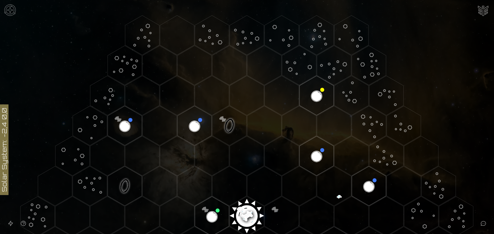
scroll to position [133, 0]
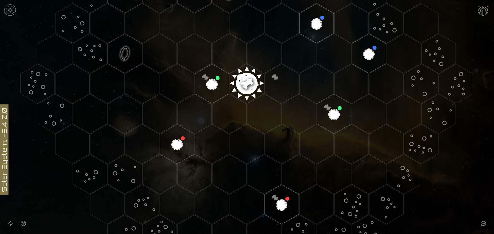
click at [245, 82] on image at bounding box center [246, 82] width 40 height 40
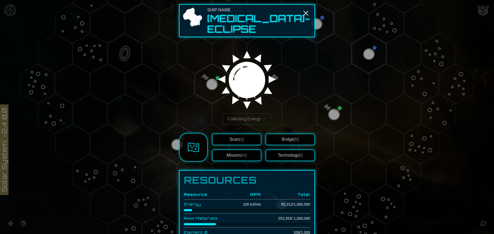
click at [211, 113] on div "Collecting Energy [c]" at bounding box center [247, 118] width 136 height 11
click at [172, 142] on div at bounding box center [247, 117] width 494 height 234
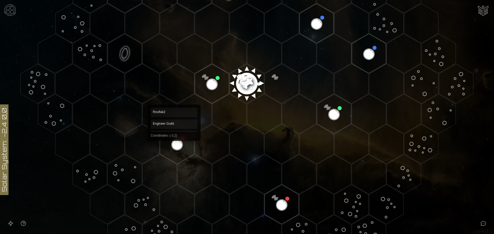
click at [174, 143] on polygon "Hex at coordinates -3,2, clickable" at bounding box center [177, 144] width 34 height 40
click at [176, 146] on image at bounding box center [177, 144] width 40 height 40
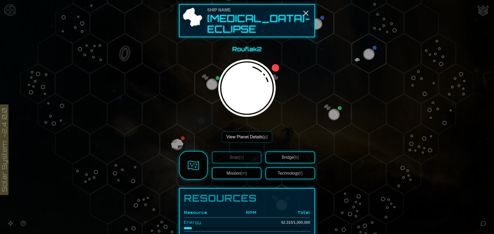
click at [243, 132] on button "View Planet Details [p]" at bounding box center [247, 137] width 50 height 11
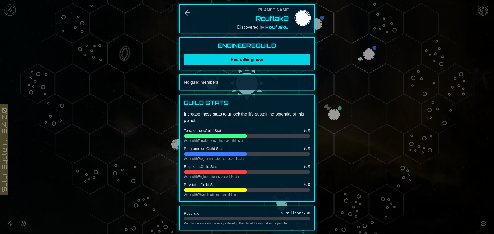
click at [250, 59] on button "Recruit Engineer" at bounding box center [247, 60] width 126 height 12
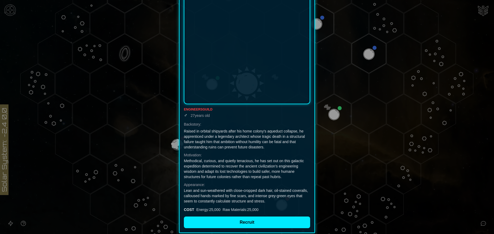
scroll to position [111, 0]
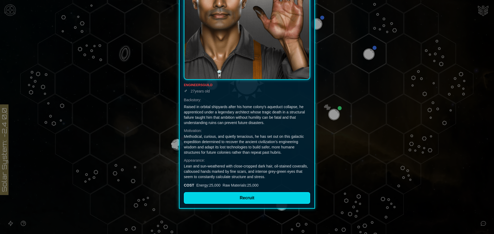
click at [233, 199] on button "Recruit" at bounding box center [247, 198] width 126 height 12
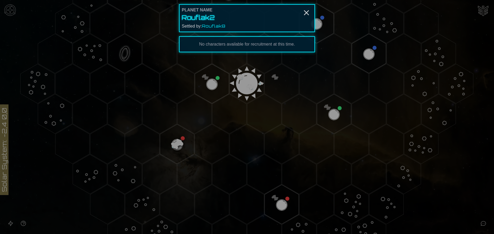
scroll to position [0, 0]
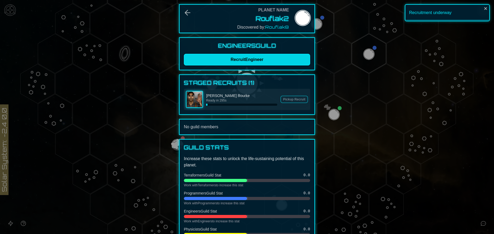
click at [265, 59] on button "Recruit Engineer" at bounding box center [247, 60] width 126 height 12
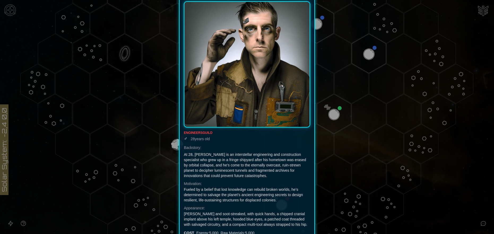
scroll to position [111, 0]
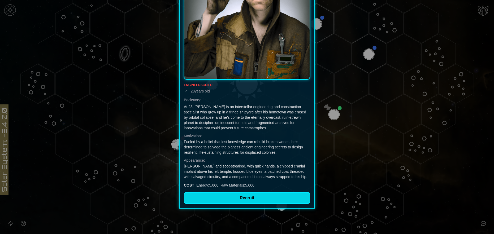
click at [264, 198] on button "Recruit" at bounding box center [247, 198] width 126 height 12
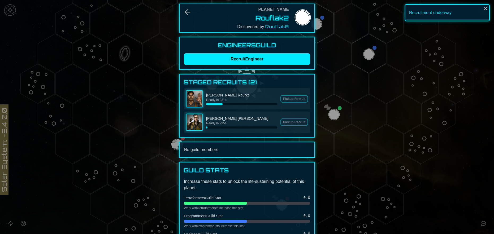
scroll to position [0, 0]
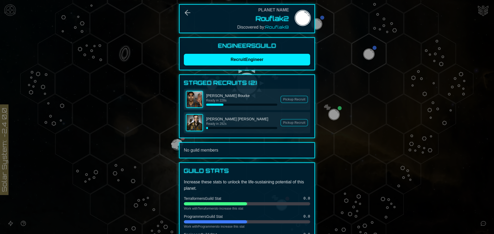
click at [197, 96] on img at bounding box center [194, 99] width 16 height 16
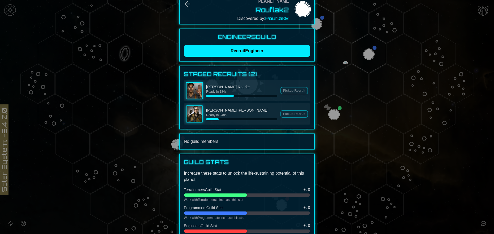
scroll to position [3, 0]
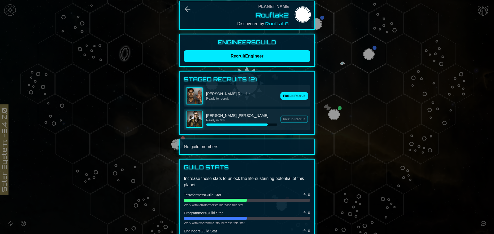
click at [289, 92] on div "[PERSON_NAME] Ready to recruit Pickup Recruit" at bounding box center [247, 95] width 126 height 21
click at [291, 96] on button "Pickup Recruit" at bounding box center [294, 95] width 28 height 7
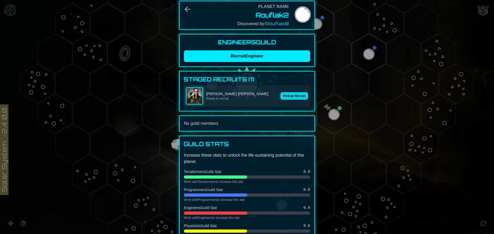
click at [293, 92] on button "Pickup Recruit" at bounding box center [294, 95] width 28 height 7
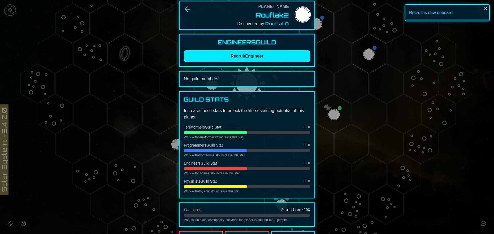
click at [336, 91] on div at bounding box center [247, 117] width 494 height 234
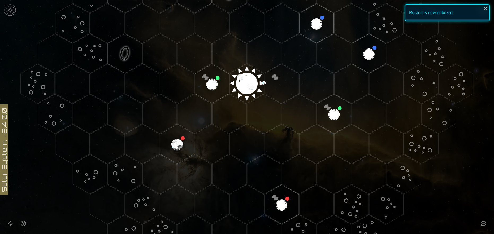
click at [248, 79] on polygon "Hex at coordinates 0,0, clickable" at bounding box center [247, 84] width 34 height 40
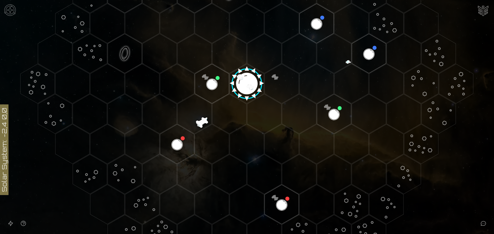
drag, startPoint x: 282, startPoint y: 59, endPoint x: 244, endPoint y: 81, distance: 43.8
click at [244, 81] on icon at bounding box center [247, 83] width 494 height 433
click at [244, 80] on image at bounding box center [246, 82] width 40 height 40
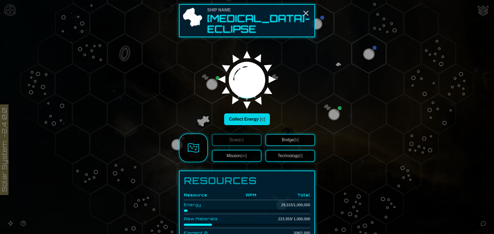
click at [250, 113] on button "Collect Energy [c]" at bounding box center [247, 119] width 46 height 12
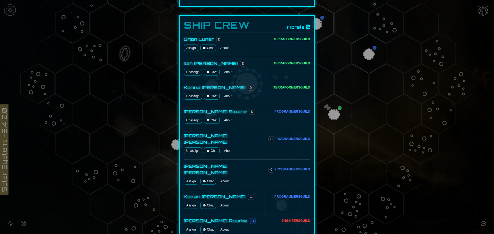
scroll to position [265, 0]
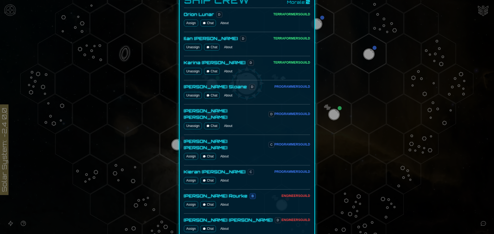
click at [190, 201] on button "Assign" at bounding box center [191, 204] width 14 height 7
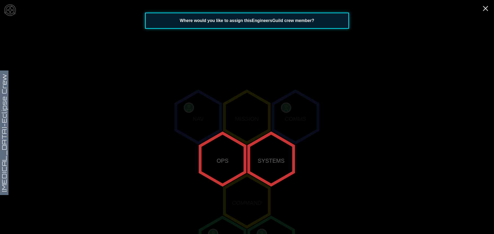
click at [233, 172] on icon "NAV MISSION COMMS OPS SYSTEMS COMMAND LABS HABITAT ENGINES CORE ENGINES" at bounding box center [247, 201] width 494 height 435
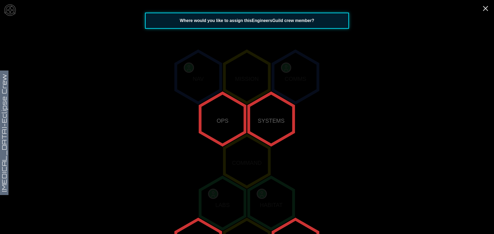
scroll to position [99, 0]
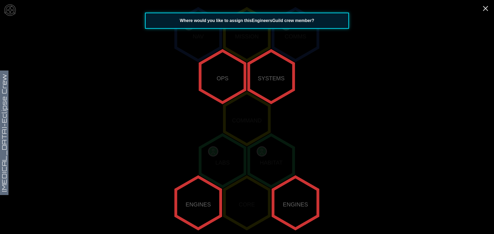
click at [220, 96] on polygon "0,-1" at bounding box center [222, 77] width 45 height 52
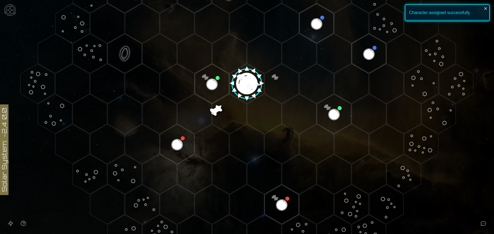
click at [242, 83] on image at bounding box center [246, 82] width 40 height 40
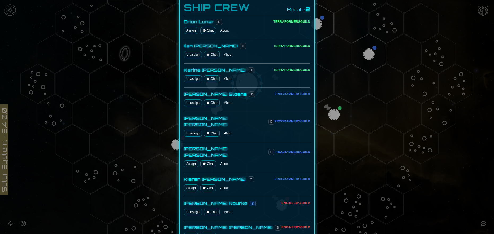
scroll to position [280, 0]
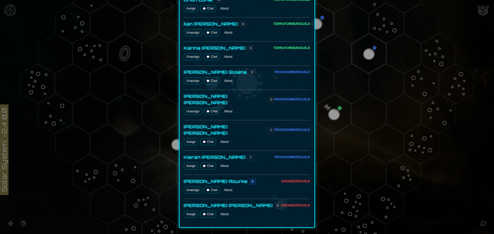
click at [188, 211] on button "Assign" at bounding box center [191, 214] width 14 height 7
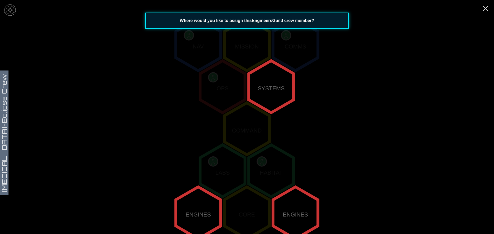
scroll to position [99, 0]
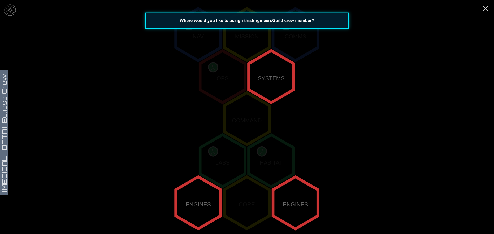
click at [273, 77] on polygon "1,-1" at bounding box center [270, 77] width 45 height 52
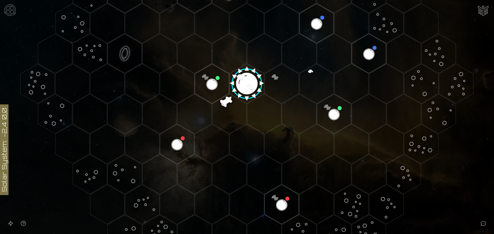
click at [241, 82] on image at bounding box center [246, 82] width 40 height 40
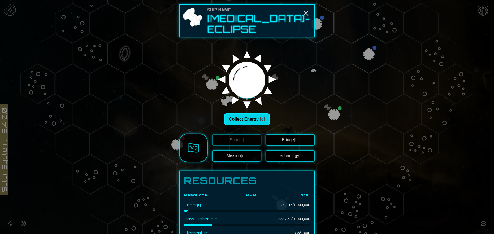
click at [246, 113] on button "Collect Energy [c]" at bounding box center [247, 119] width 46 height 12
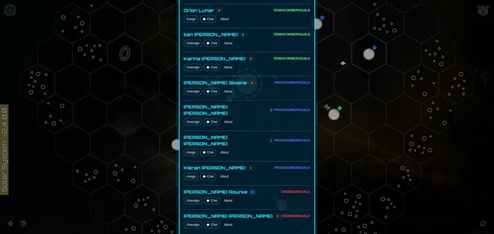
scroll to position [280, 0]
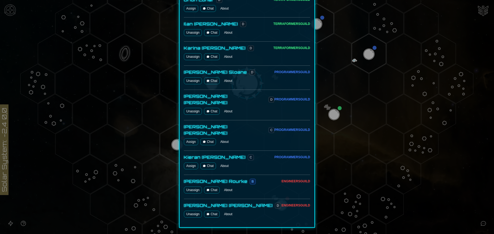
click at [166, 129] on div at bounding box center [247, 117] width 494 height 234
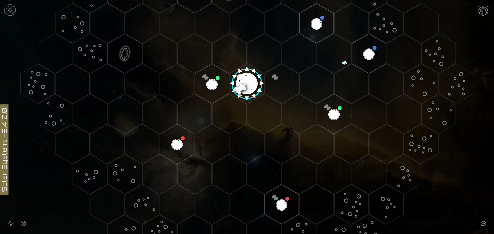
click at [246, 78] on image at bounding box center [246, 82] width 40 height 40
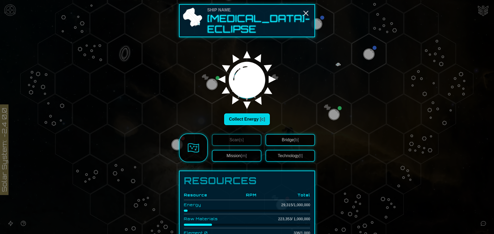
click at [245, 113] on button "Collect Energy [c]" at bounding box center [247, 119] width 46 height 12
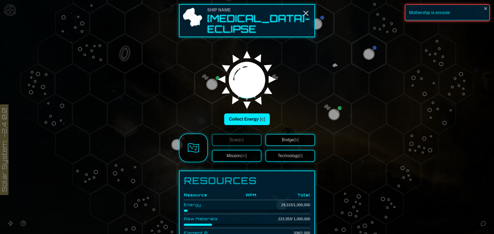
click at [241, 154] on span "[m]" at bounding box center [244, 156] width 6 height 5
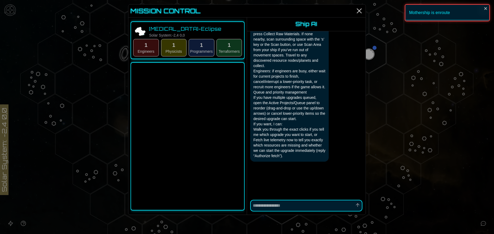
scroll to position [889, 0]
click at [148, 49] on button "1 Engineers" at bounding box center [146, 48] width 26 height 18
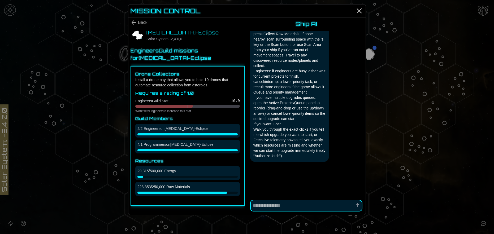
type textarea "*"
click at [357, 11] on icon "Close" at bounding box center [359, 11] width 8 height 8
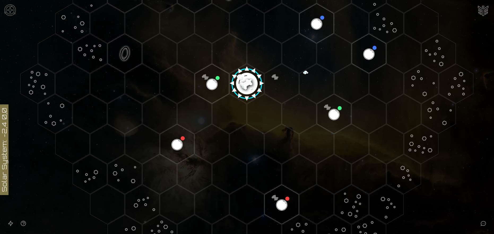
click at [253, 78] on image at bounding box center [246, 82] width 40 height 40
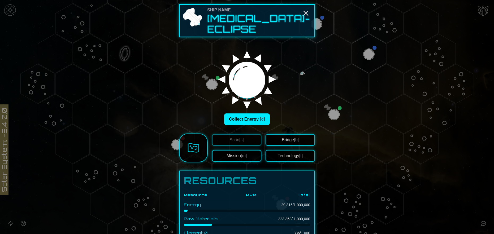
click at [285, 150] on button "Technology [t]" at bounding box center [289, 156] width 49 height 12
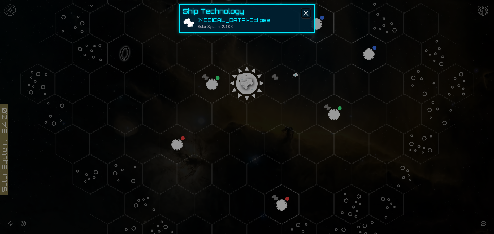
click at [307, 12] on line "Close" at bounding box center [306, 13] width 4 height 4
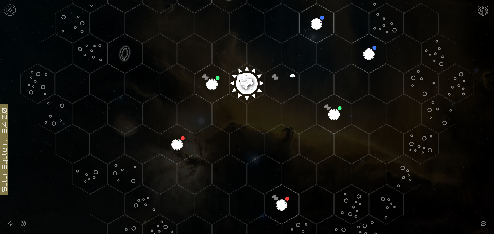
click at [247, 82] on image at bounding box center [246, 82] width 40 height 40
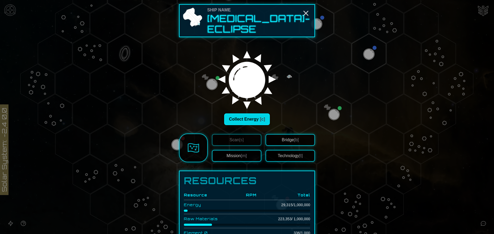
click at [242, 113] on button "Collect Energy [c]" at bounding box center [247, 119] width 46 height 12
